Goal: Task Accomplishment & Management: Manage account settings

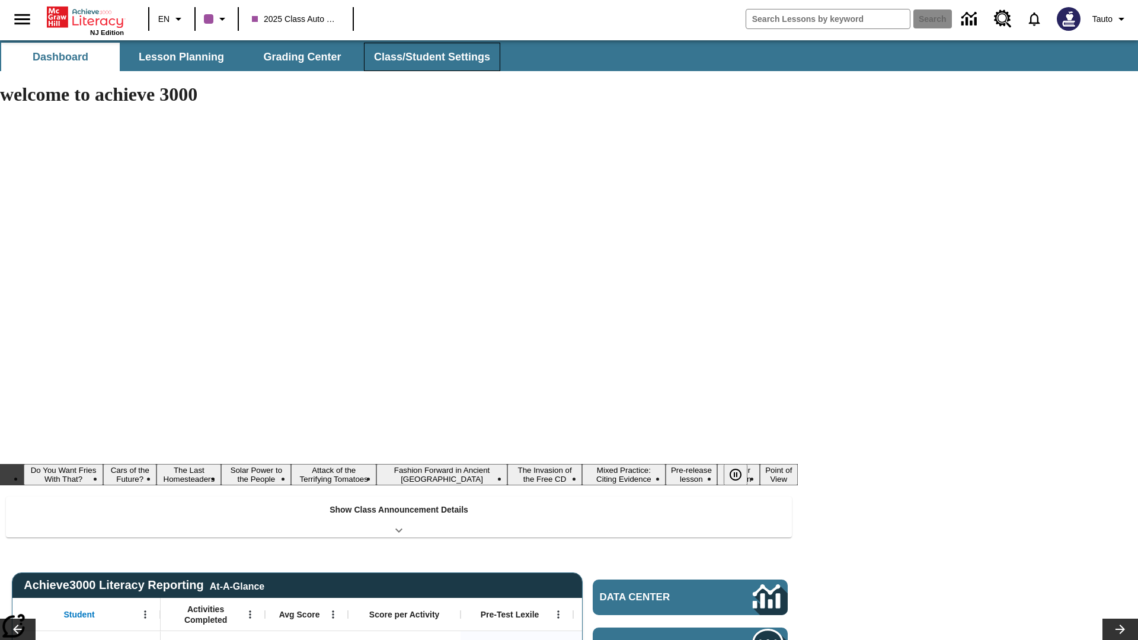
click at [430, 57] on span "Class/Student Settings" at bounding box center [432, 57] width 116 height 14
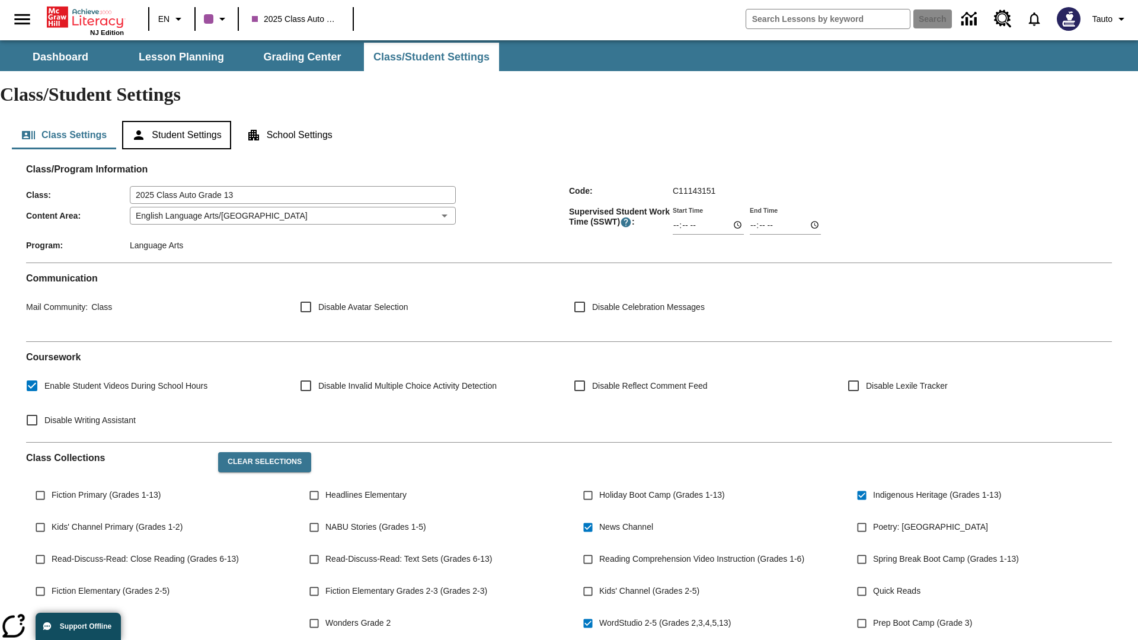
click at [178, 121] on button "Student Settings" at bounding box center [176, 135] width 108 height 28
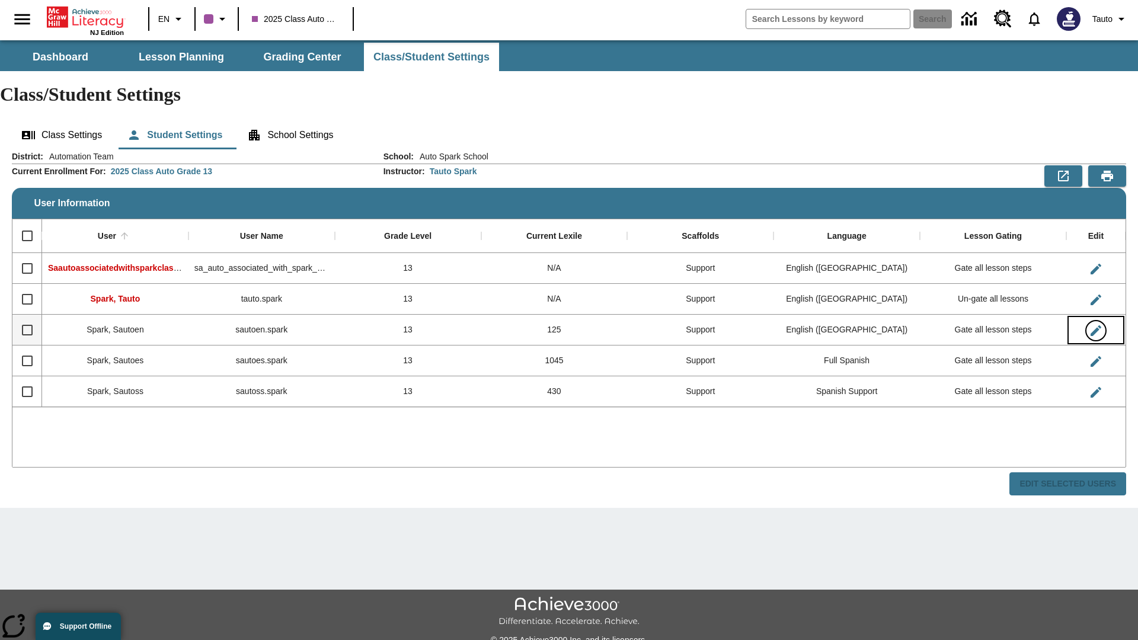
click at [1096, 325] on icon "Edit User" at bounding box center [1096, 330] width 11 height 11
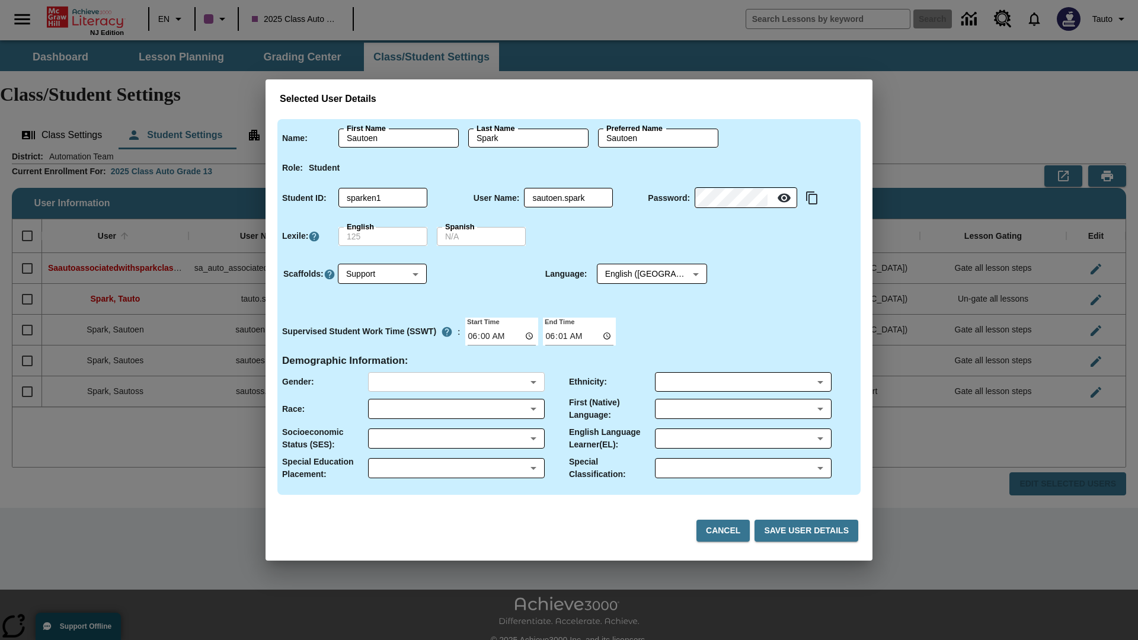
click at [456, 382] on body "Skip to main content NJ Edition EN 2025 Class Auto Grade 13 Search 0 Tauto Dash…" at bounding box center [569, 353] width 1138 height 626
click at [456, 409] on body "Skip to main content NJ Edition EN 2025 Class Auto Grade 13 Search 0 Tauto Dash…" at bounding box center [569, 353] width 1138 height 626
click at [456, 439] on body "Skip to main content NJ Edition EN 2025 Class Auto Grade 13 Search 0 Tauto Dash…" at bounding box center [569, 353] width 1138 height 626
click at [456, 468] on body "Skip to main content NJ Edition EN 2025 Class Auto Grade 13 Search 0 Tauto Dash…" at bounding box center [569, 353] width 1138 height 626
